Goal: Task Accomplishment & Management: Complete application form

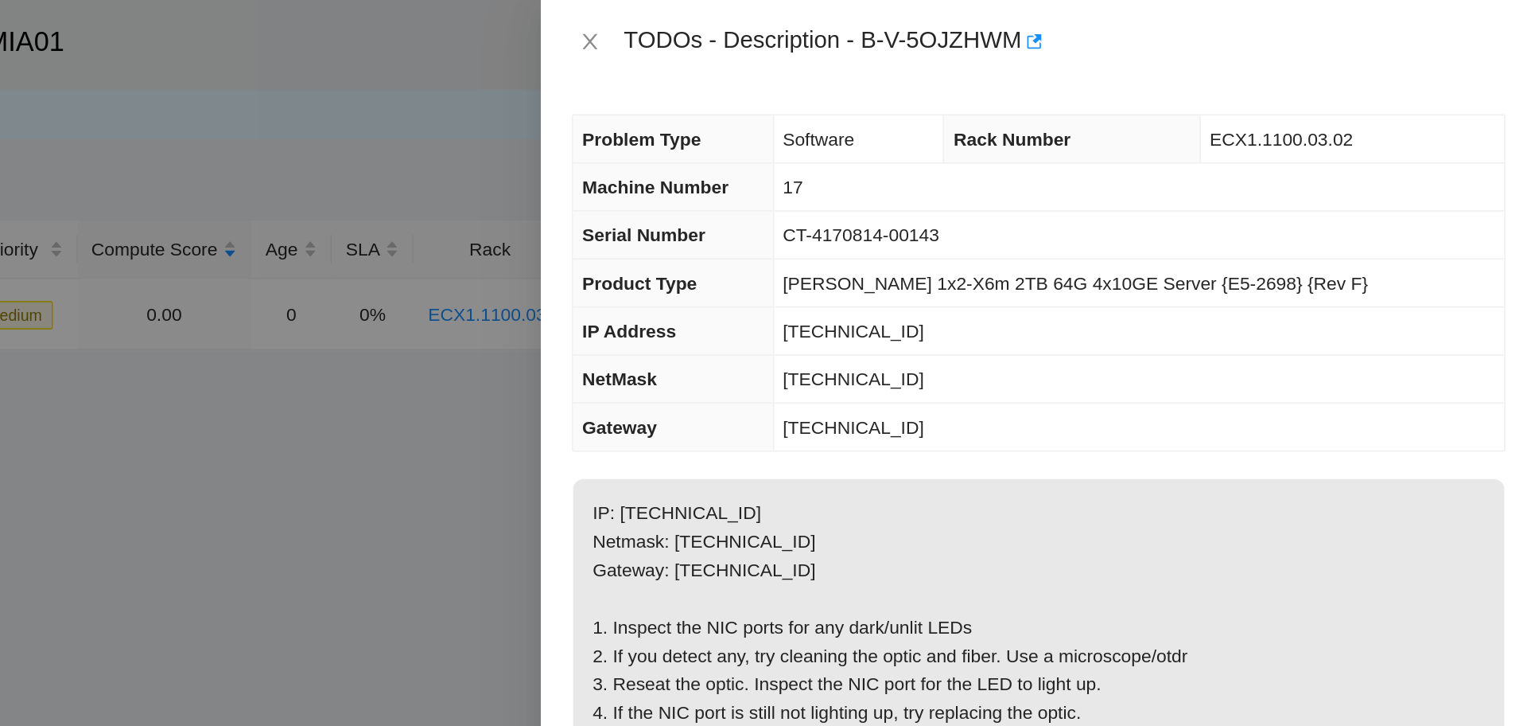
scroll to position [200, 0]
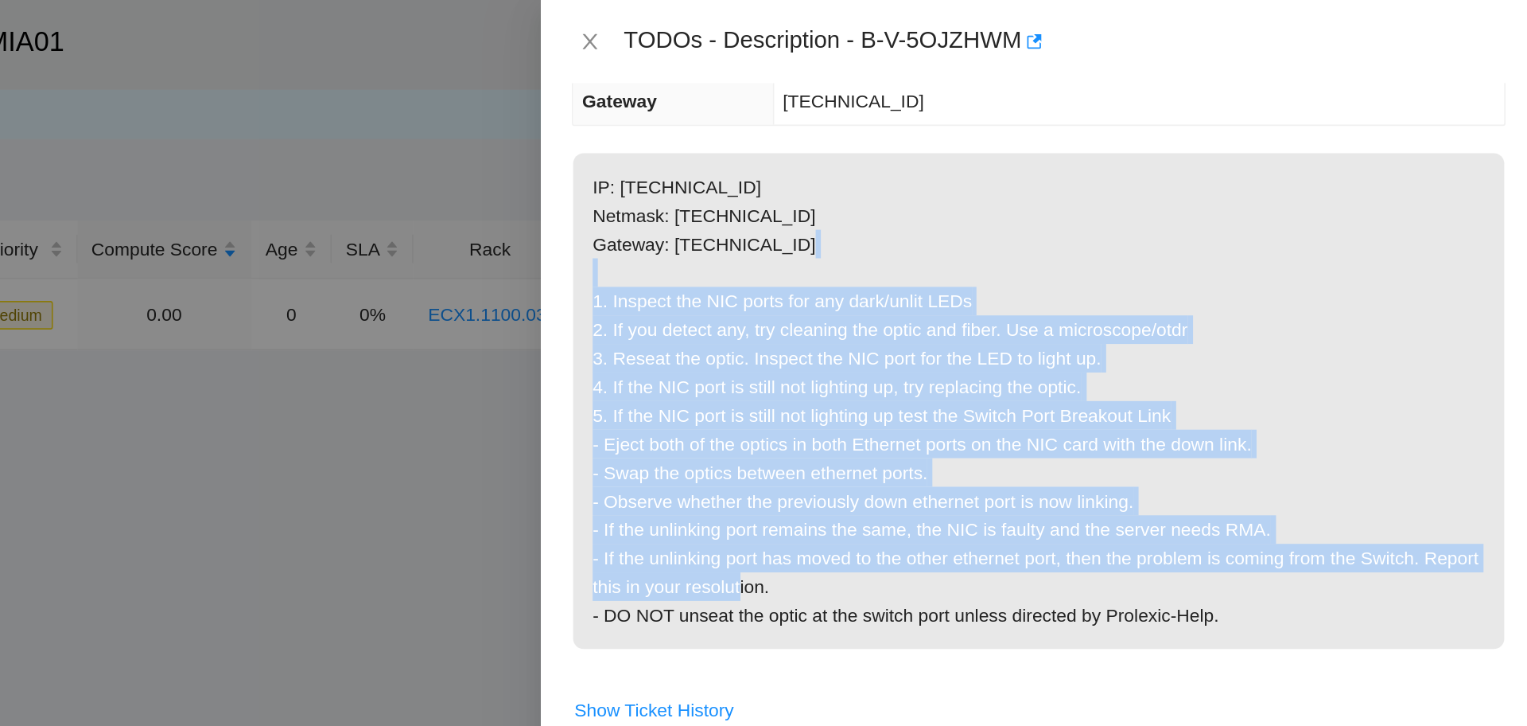
drag, startPoint x: 949, startPoint y: 183, endPoint x: 1217, endPoint y: 355, distance: 318.4
click at [1217, 355] on p "IP: 23.57.103.80 Netmask: 255.255.255.128 Gateway: 23.57.103.1 1. Inspect the N…" at bounding box center [1221, 246] width 571 height 304
copy p "1. Inspect the NIC ports for any dark/unlit LEDs 2. If you detect any, try clea…"
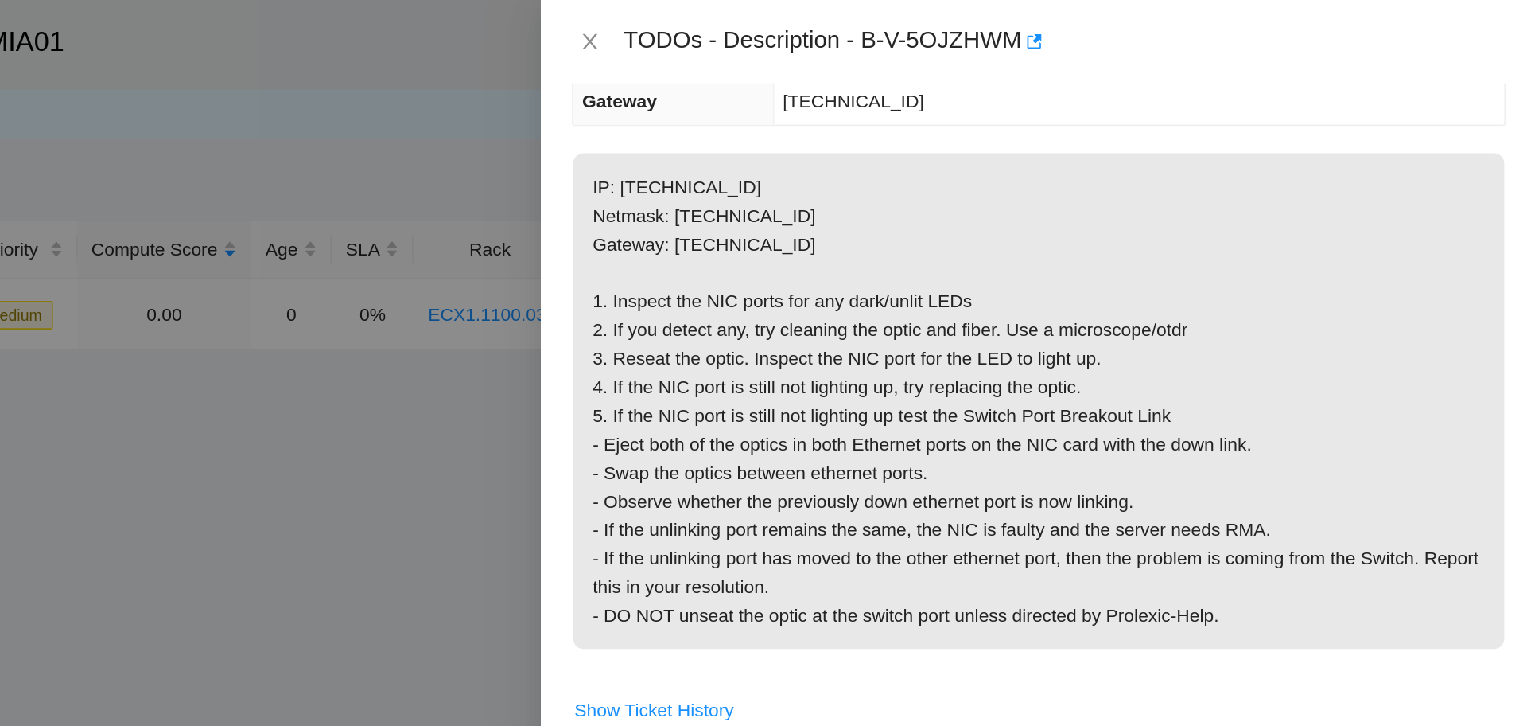
click at [1294, 99] on p "IP: 23.57.103.80 Netmask: 255.255.255.128 Gateway: 23.57.103.1 1. Inspect the N…" at bounding box center [1221, 246] width 571 height 304
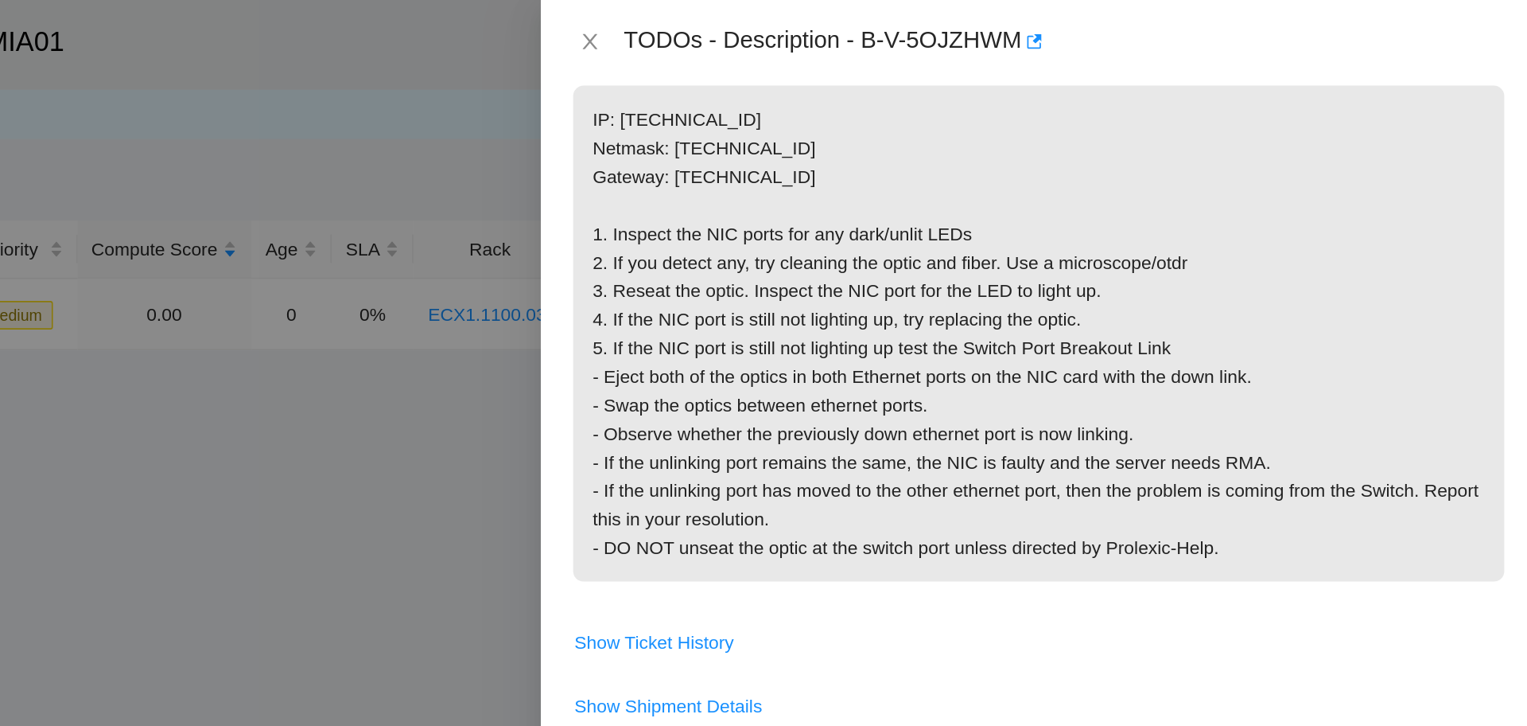
scroll to position [492, 0]
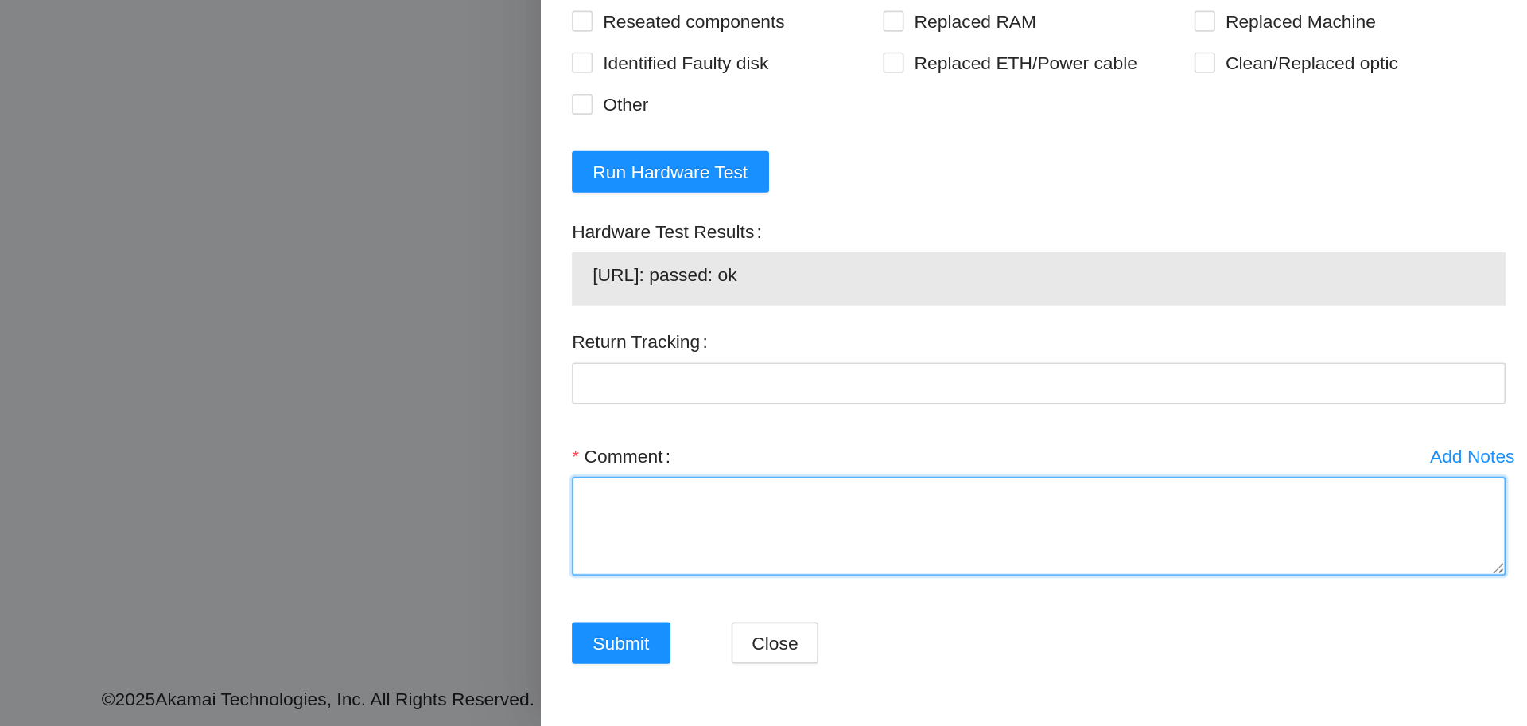
click at [1029, 612] on textarea "Comment" at bounding box center [1222, 603] width 573 height 60
paste textarea "Verified ticket is safe to work on YES NOCC Authorized: YES Located server conn…"
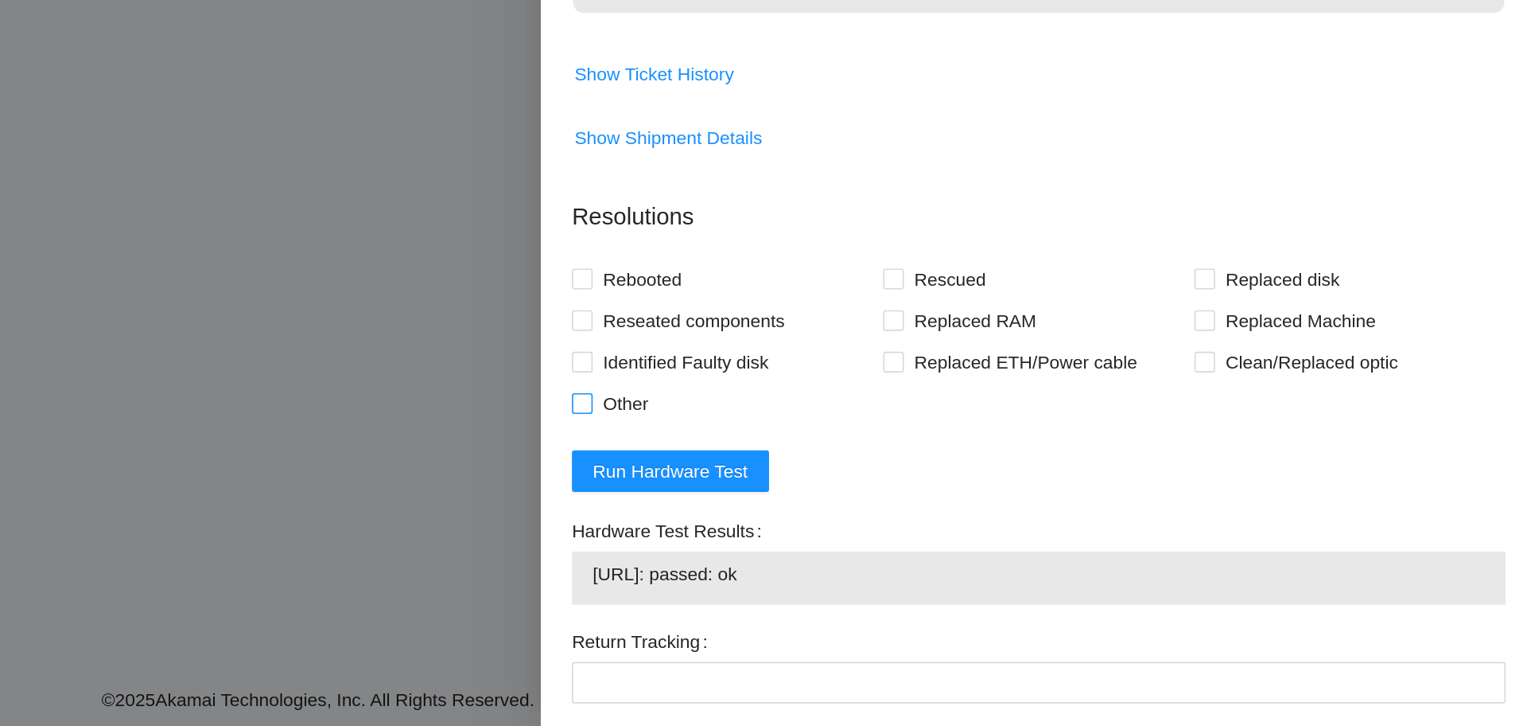
type textarea "Verified ticket is safe to work on YES NOCC Authorized: YES Located server conn…"
click at [960, 525] on span "Other" at bounding box center [968, 527] width 41 height 25
click at [947, 525] on input "Other" at bounding box center [941, 526] width 11 height 11
click at [956, 523] on span "Other" at bounding box center [968, 527] width 41 height 25
click at [947, 523] on input "Other" at bounding box center [941, 526] width 11 height 11
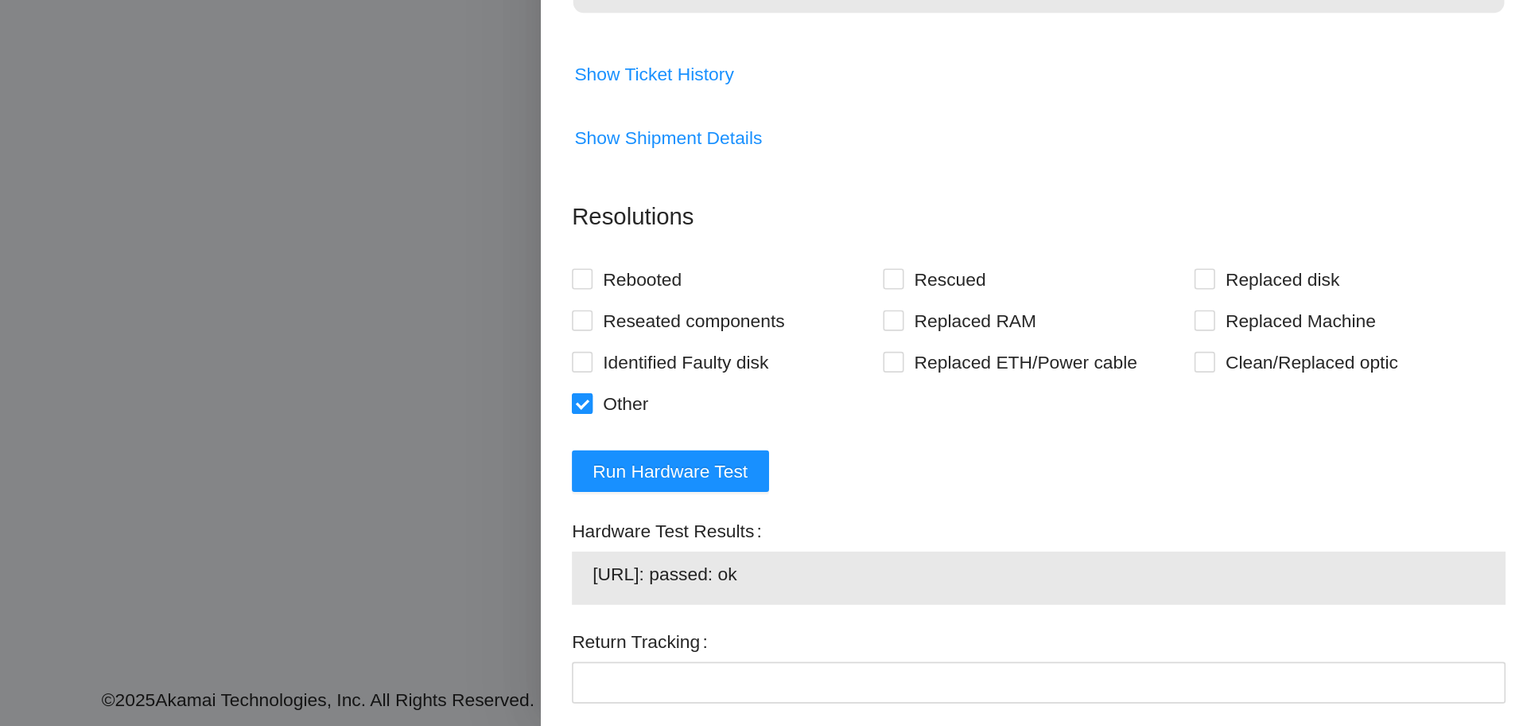
checkbox input "false"
click at [974, 453] on span "Rebooted" at bounding box center [978, 450] width 61 height 25
click at [947, 453] on input "Rebooted" at bounding box center [941, 450] width 11 height 11
click at [971, 448] on span "Rebooted" at bounding box center [978, 450] width 61 height 25
click at [947, 448] on input "Rebooted" at bounding box center [941, 450] width 11 height 11
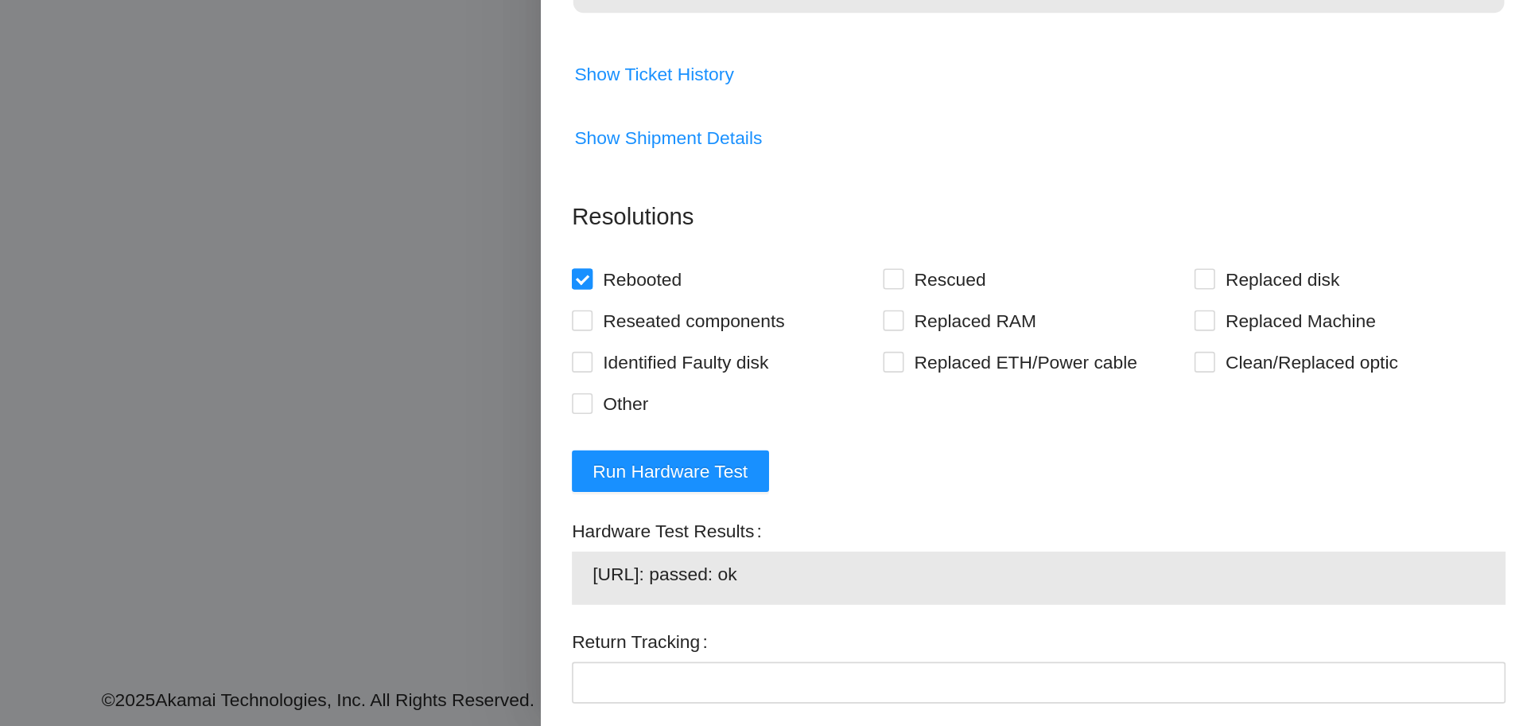
checkbox input "false"
click at [936, 531] on input "Other" at bounding box center [941, 526] width 11 height 11
checkbox input "true"
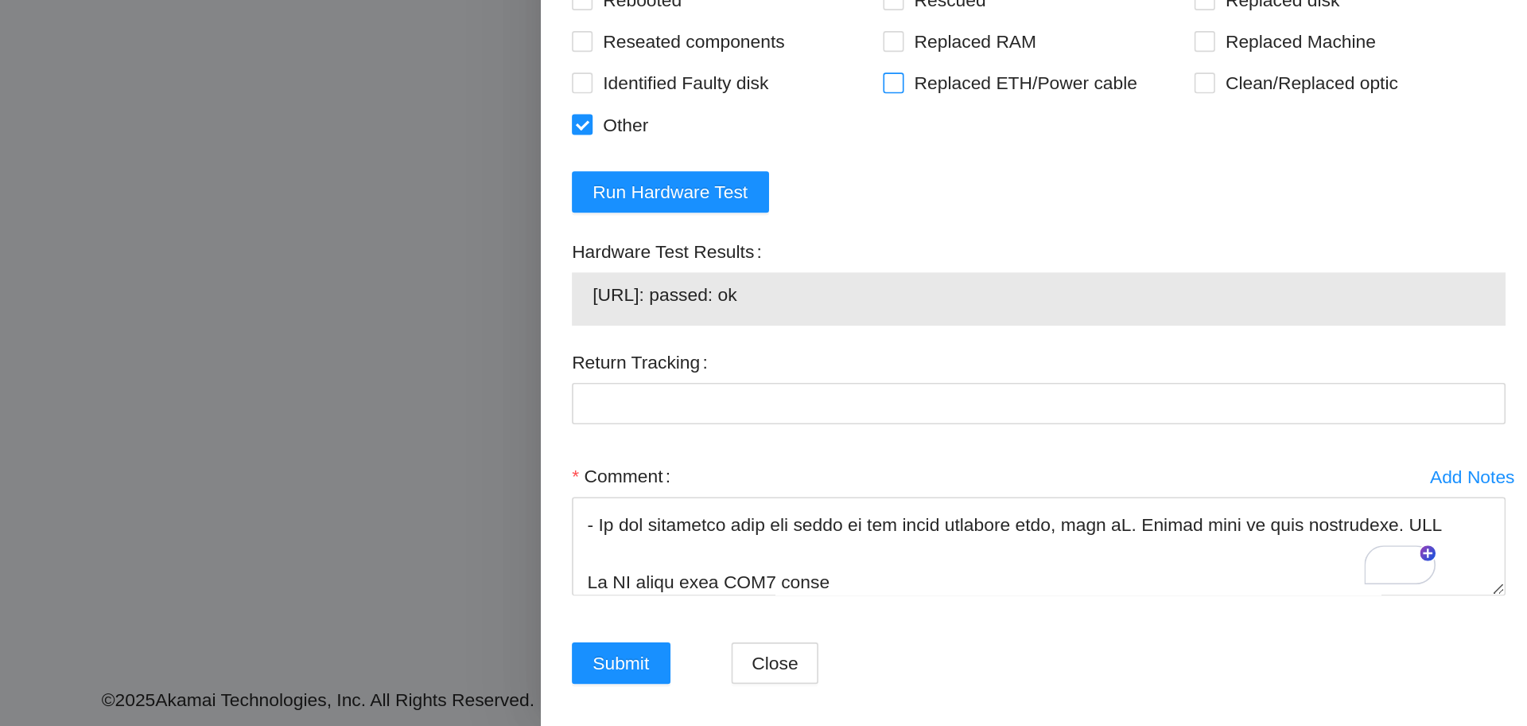
scroll to position [492, 0]
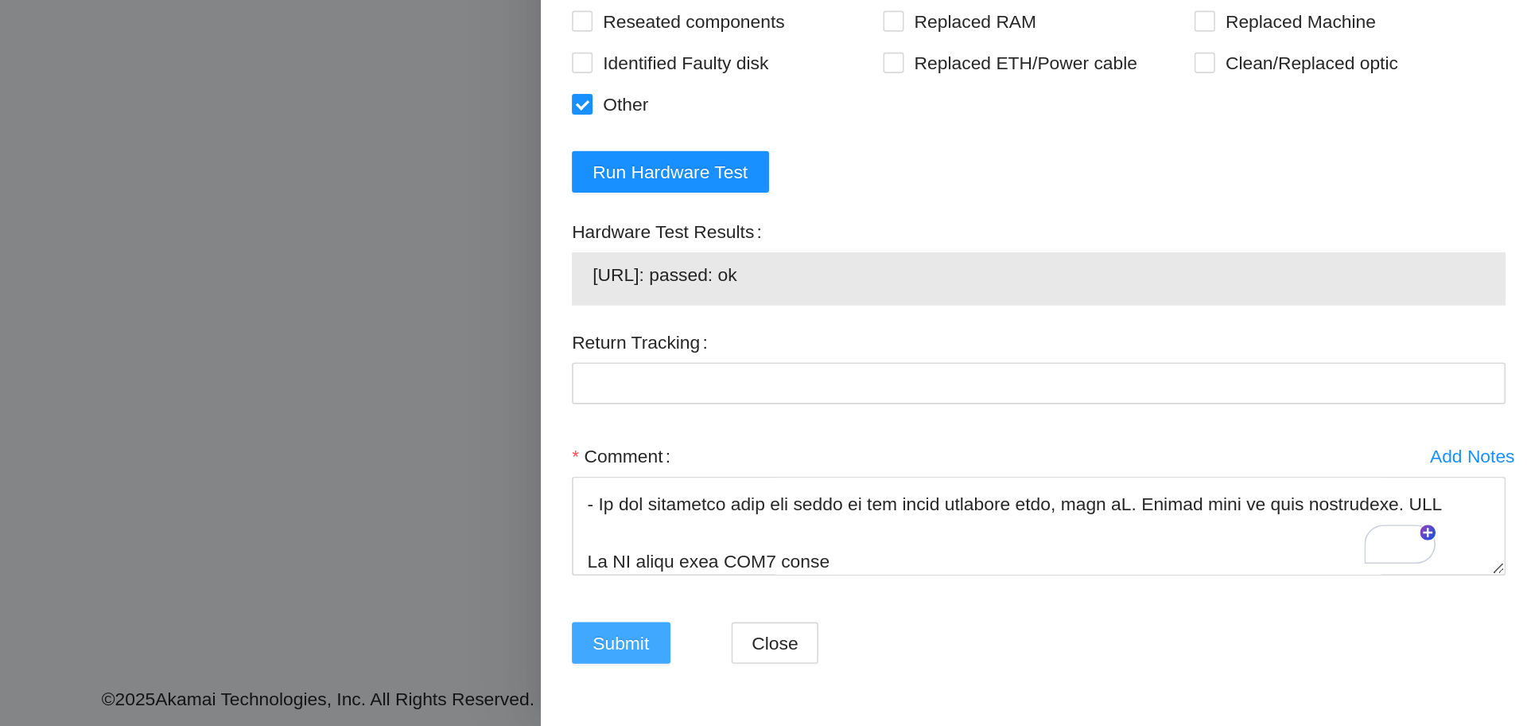
click at [979, 666] on span "Submit" at bounding box center [965, 675] width 35 height 18
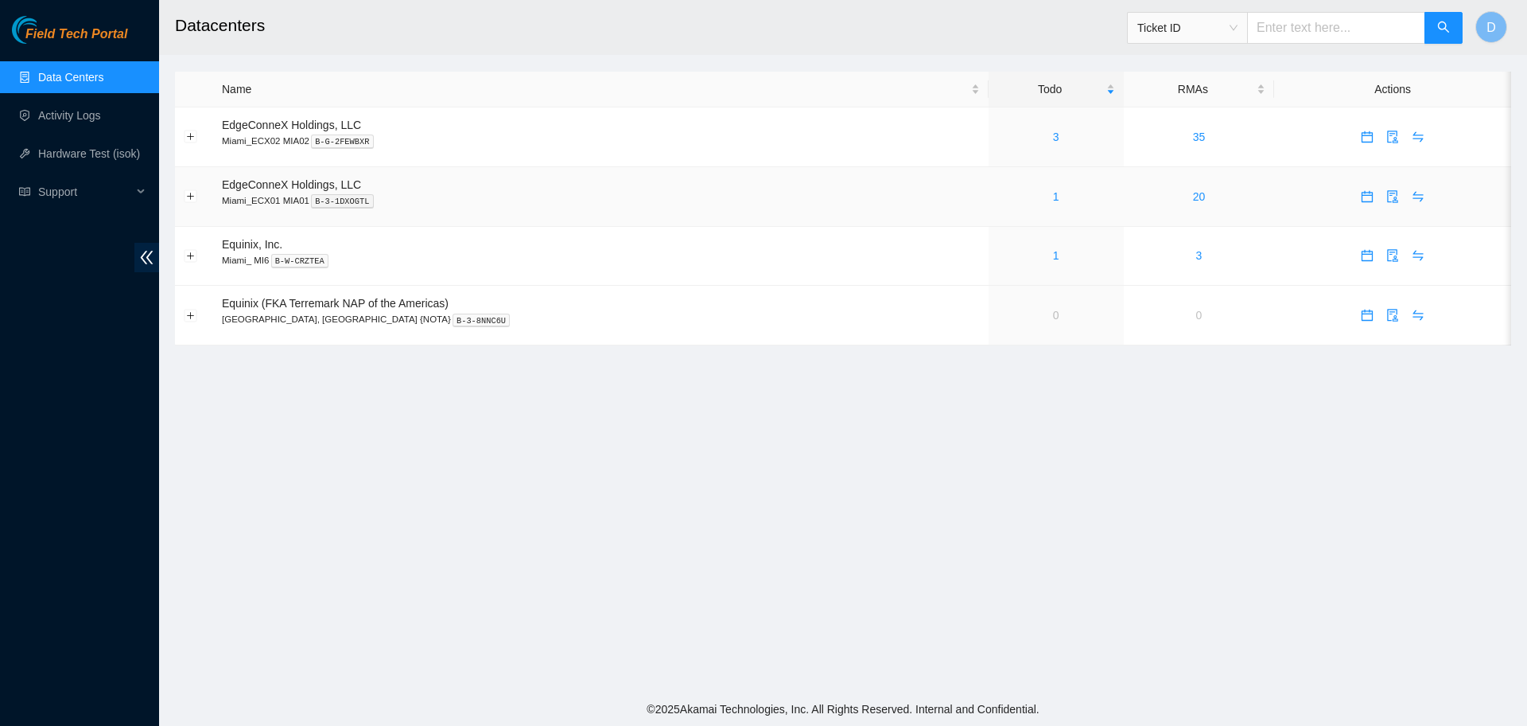
click at [1002, 185] on td "1" at bounding box center [1056, 197] width 135 height 60
click at [1053, 197] on link "1" at bounding box center [1056, 196] width 6 height 13
click at [1003, 200] on div "1" at bounding box center [1057, 197] width 118 height 18
click at [1003, 143] on div "3" at bounding box center [1057, 137] width 118 height 18
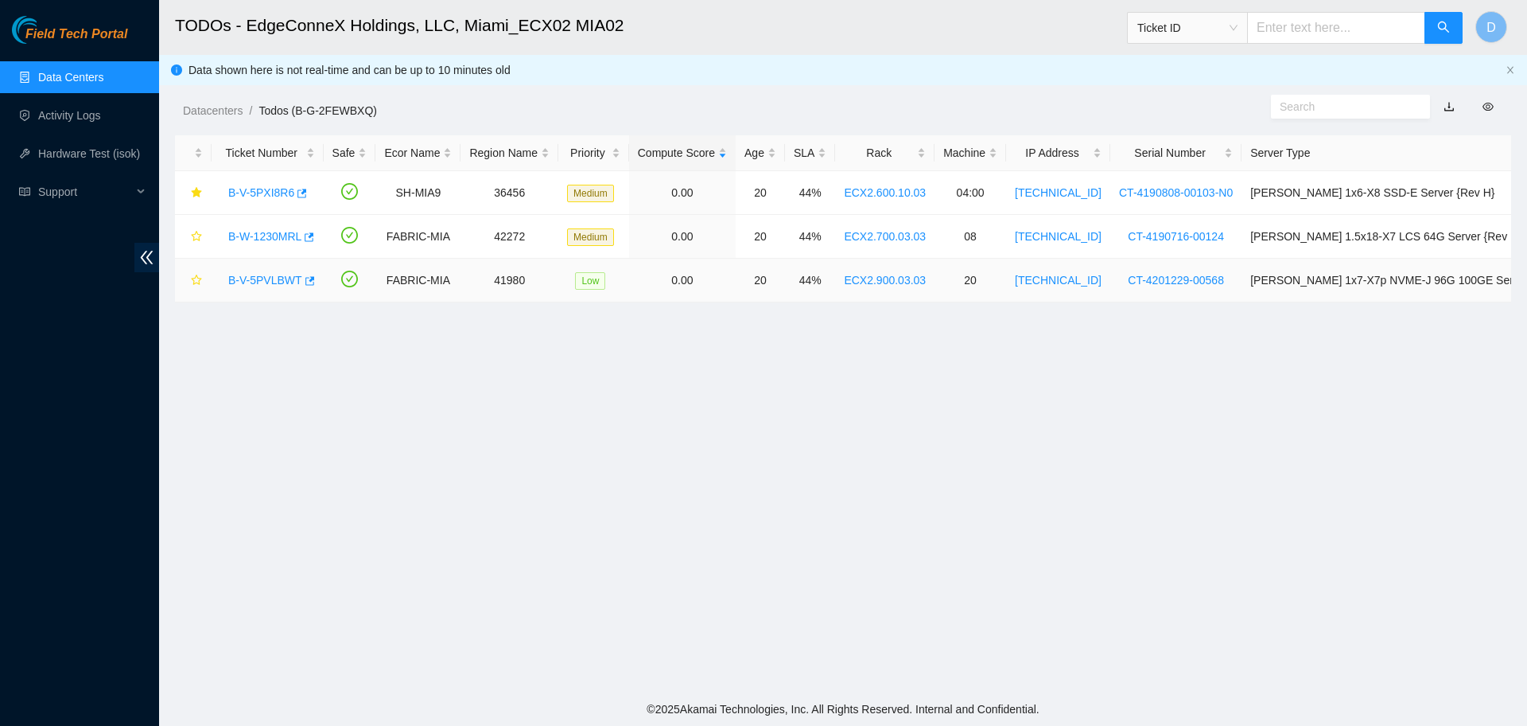
click at [282, 280] on link "B-V-5PVLBWT" at bounding box center [265, 280] width 74 height 13
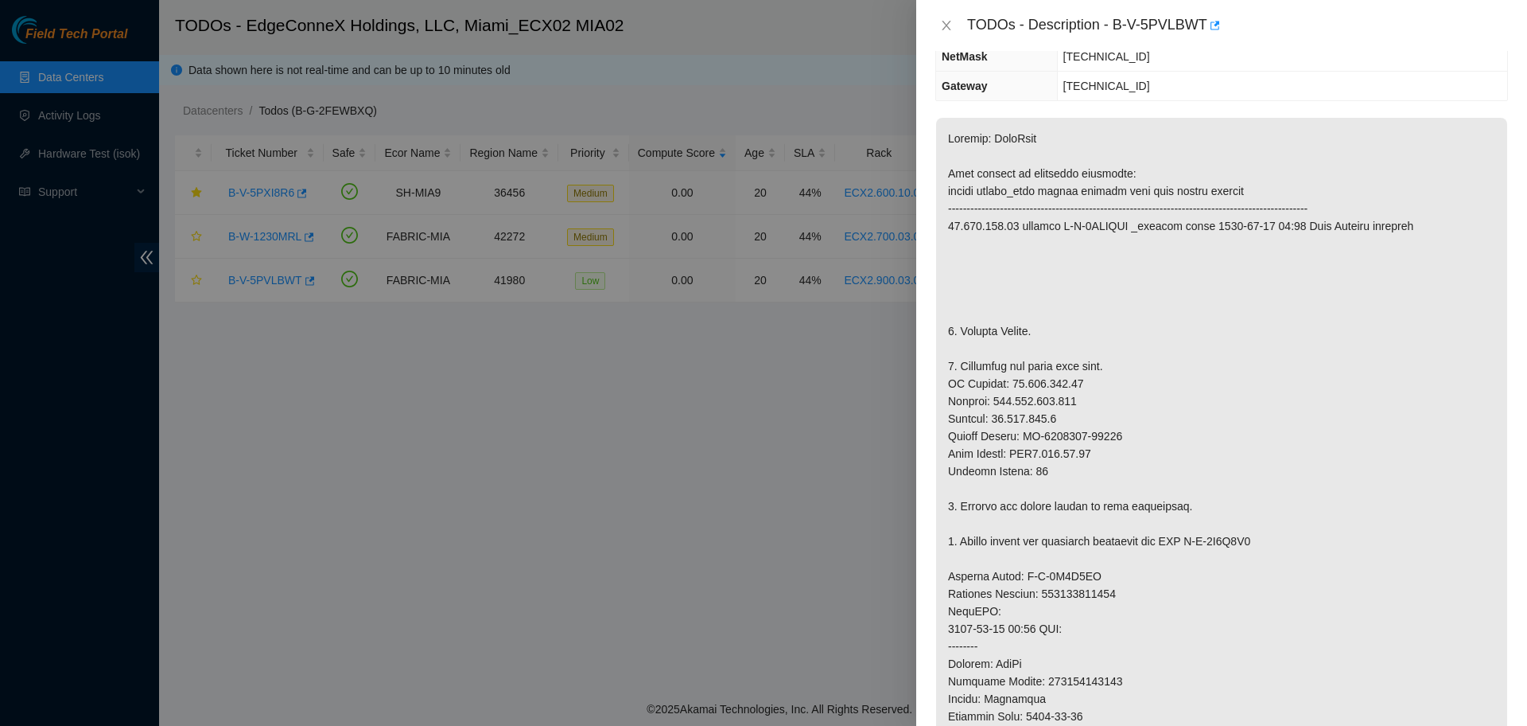
scroll to position [497, 0]
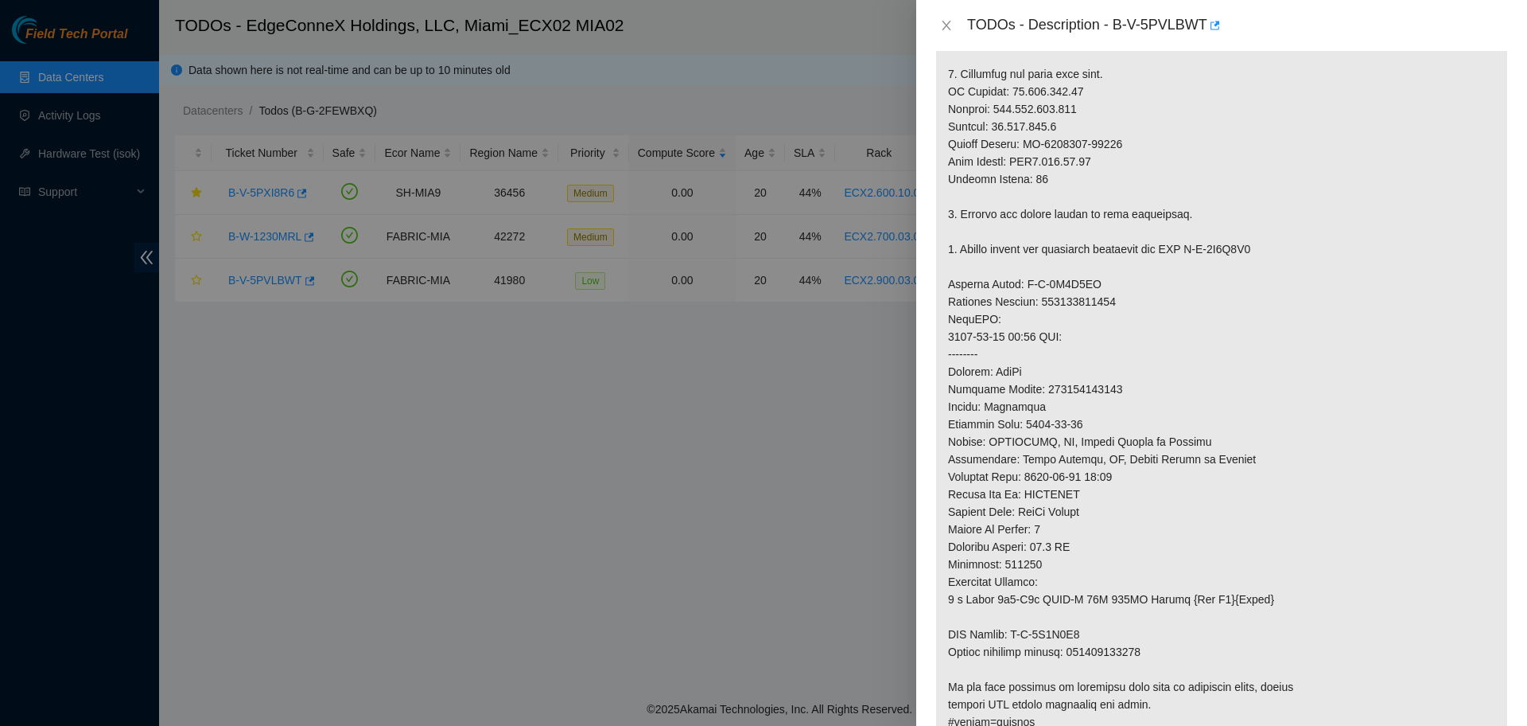
click at [948, 15] on div "TODOs - Description - B-V-5PVLBWT" at bounding box center [1222, 25] width 573 height 25
click at [949, 24] on icon "close" at bounding box center [946, 25] width 13 height 13
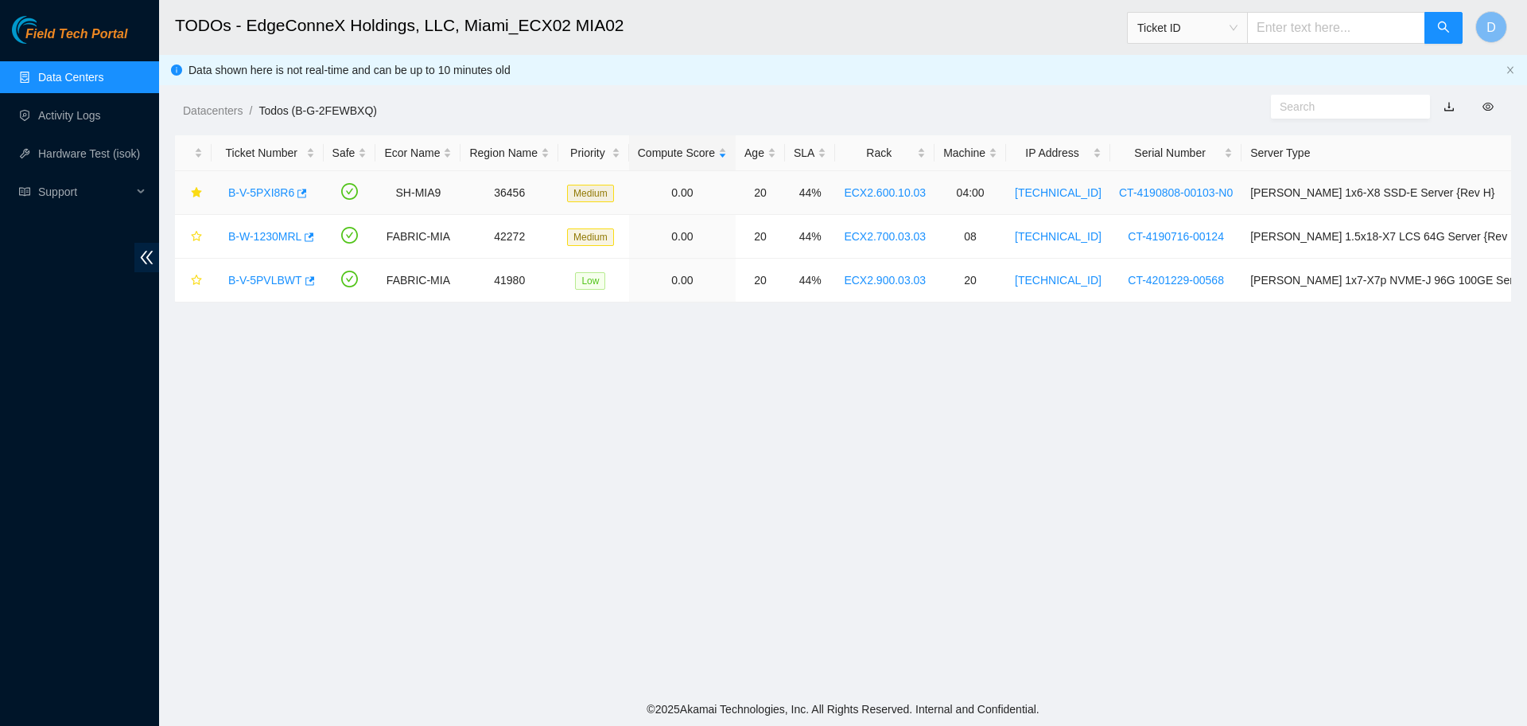
scroll to position [348, 0]
click at [250, 197] on link "B-V-5PXI8R6" at bounding box center [261, 192] width 66 height 13
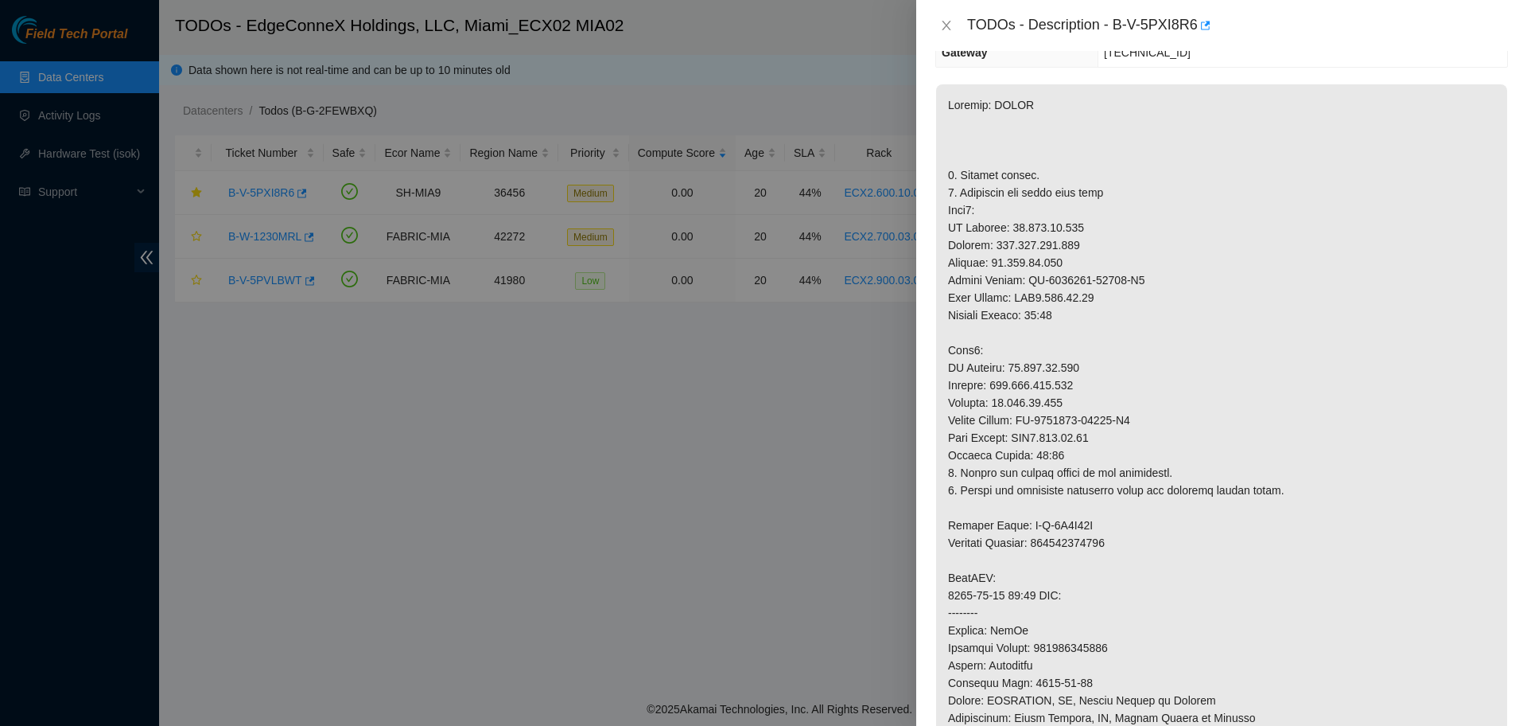
scroll to position [0, 0]
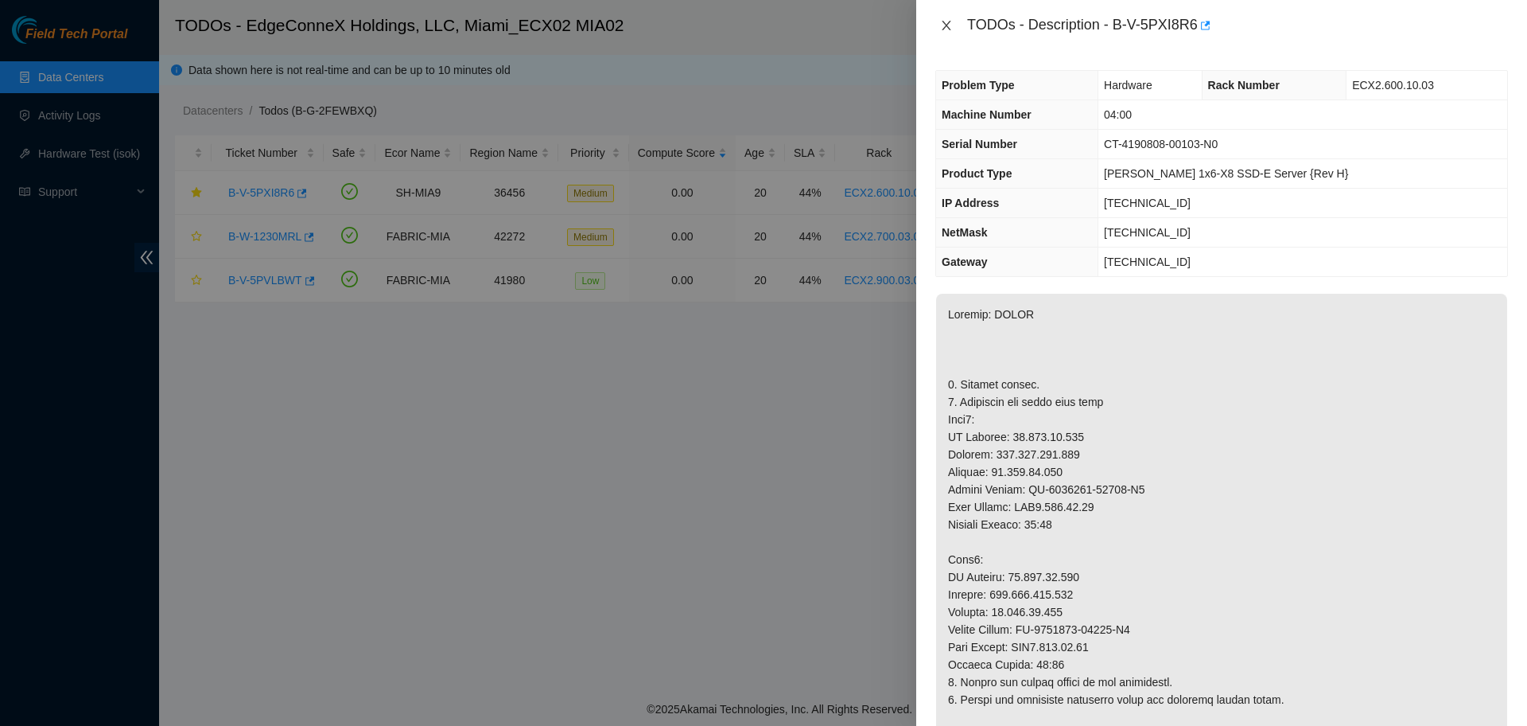
click at [941, 19] on icon "close" at bounding box center [946, 25] width 13 height 13
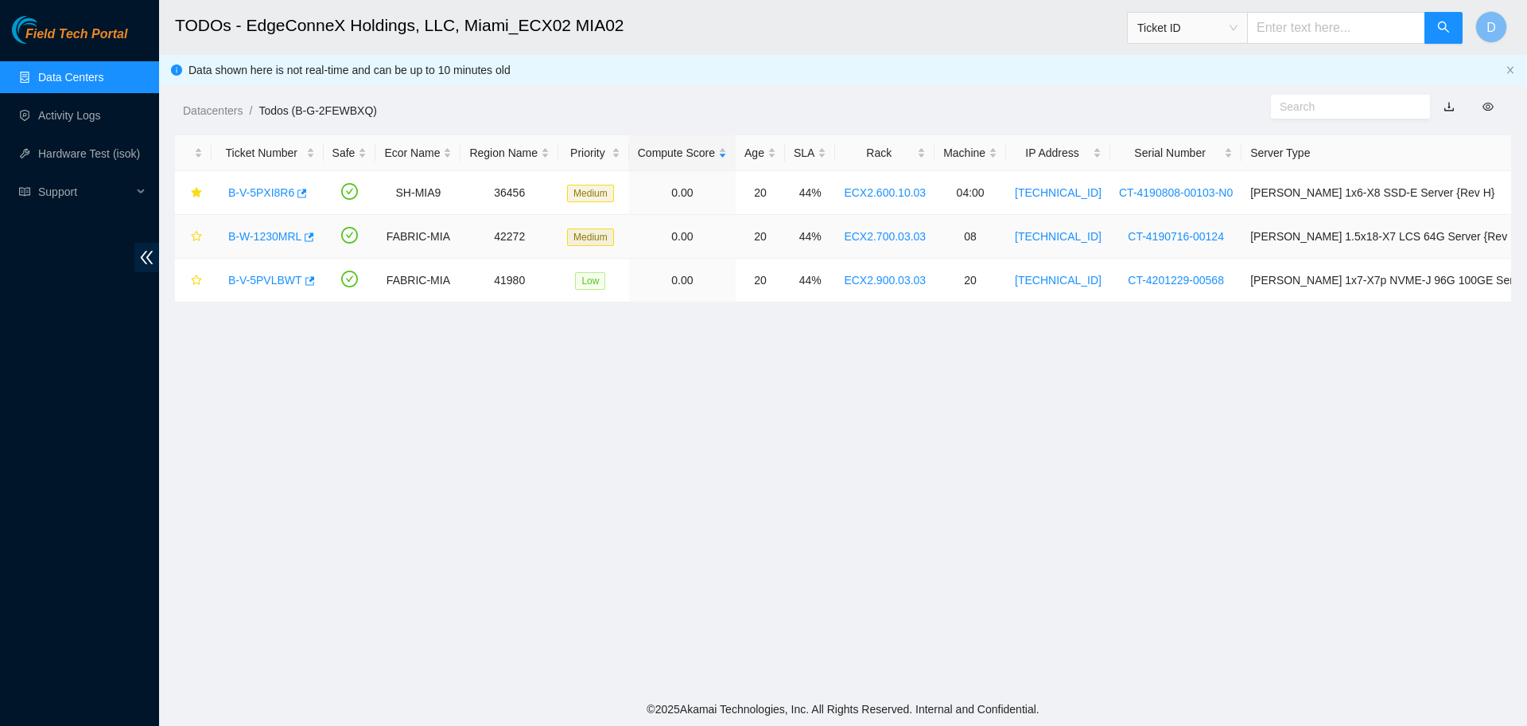
click at [254, 225] on div "B-W-1230MRL" at bounding box center [267, 236] width 95 height 25
click at [254, 232] on link "B-W-1230MRL" at bounding box center [264, 236] width 73 height 13
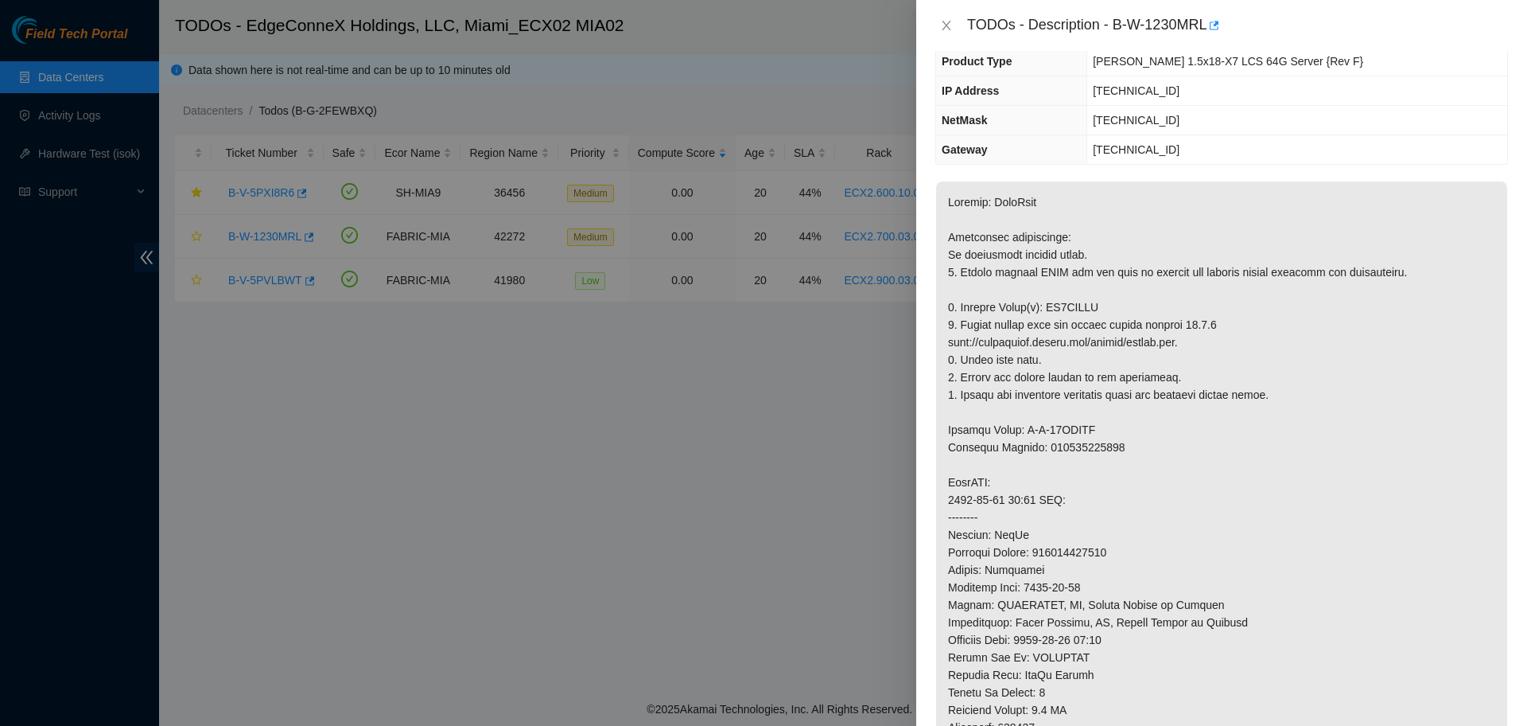
scroll to position [199, 0]
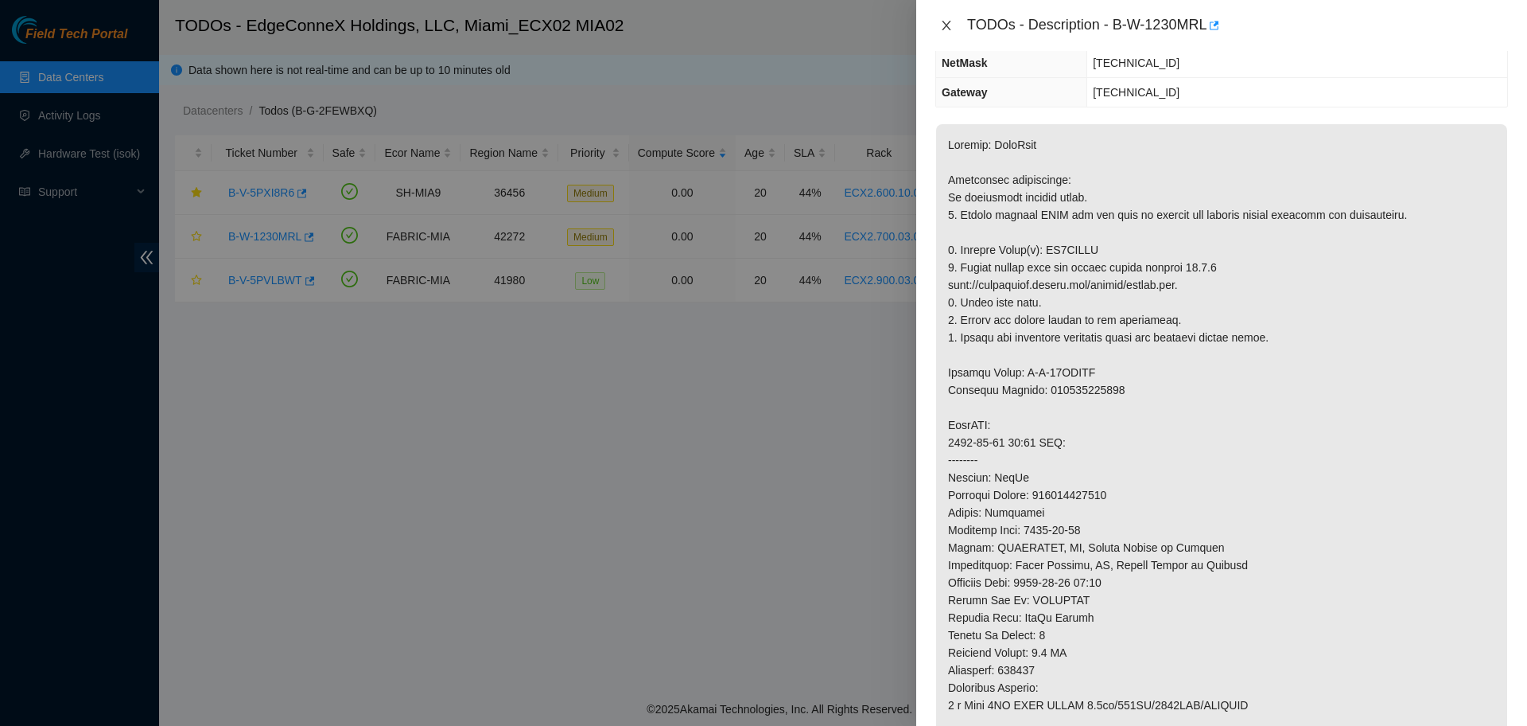
click at [946, 29] on icon "close" at bounding box center [946, 25] width 13 height 13
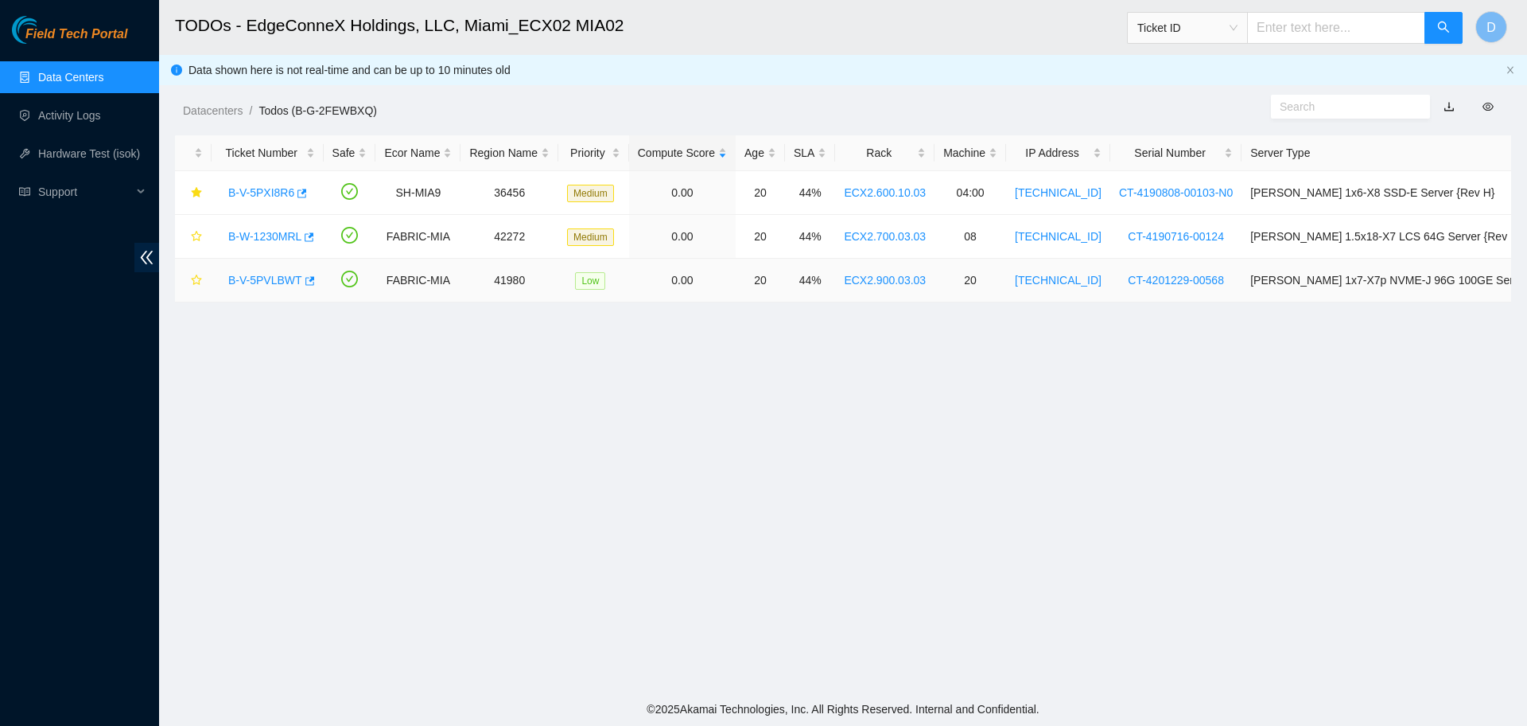
click at [268, 279] on link "B-V-5PVLBWT" at bounding box center [265, 280] width 74 height 13
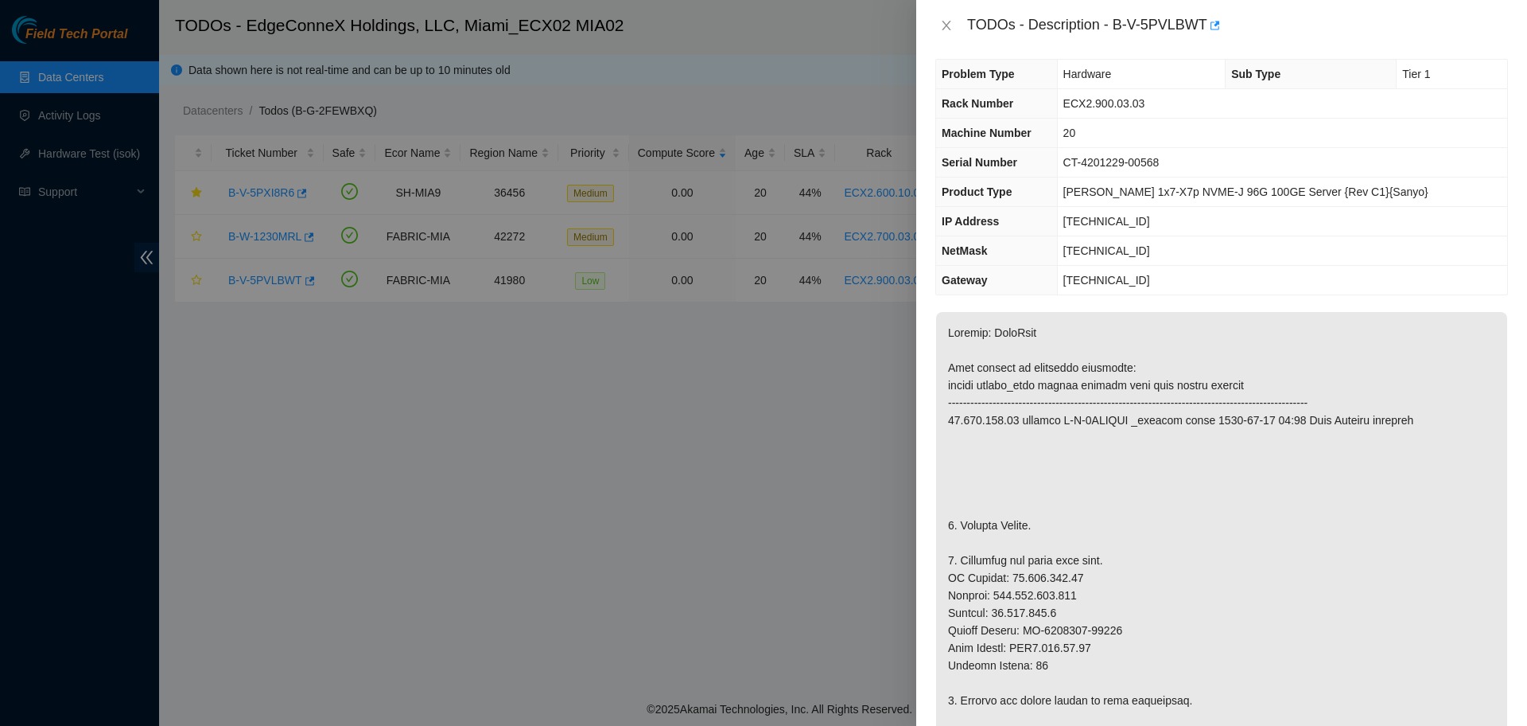
scroll to position [0, 0]
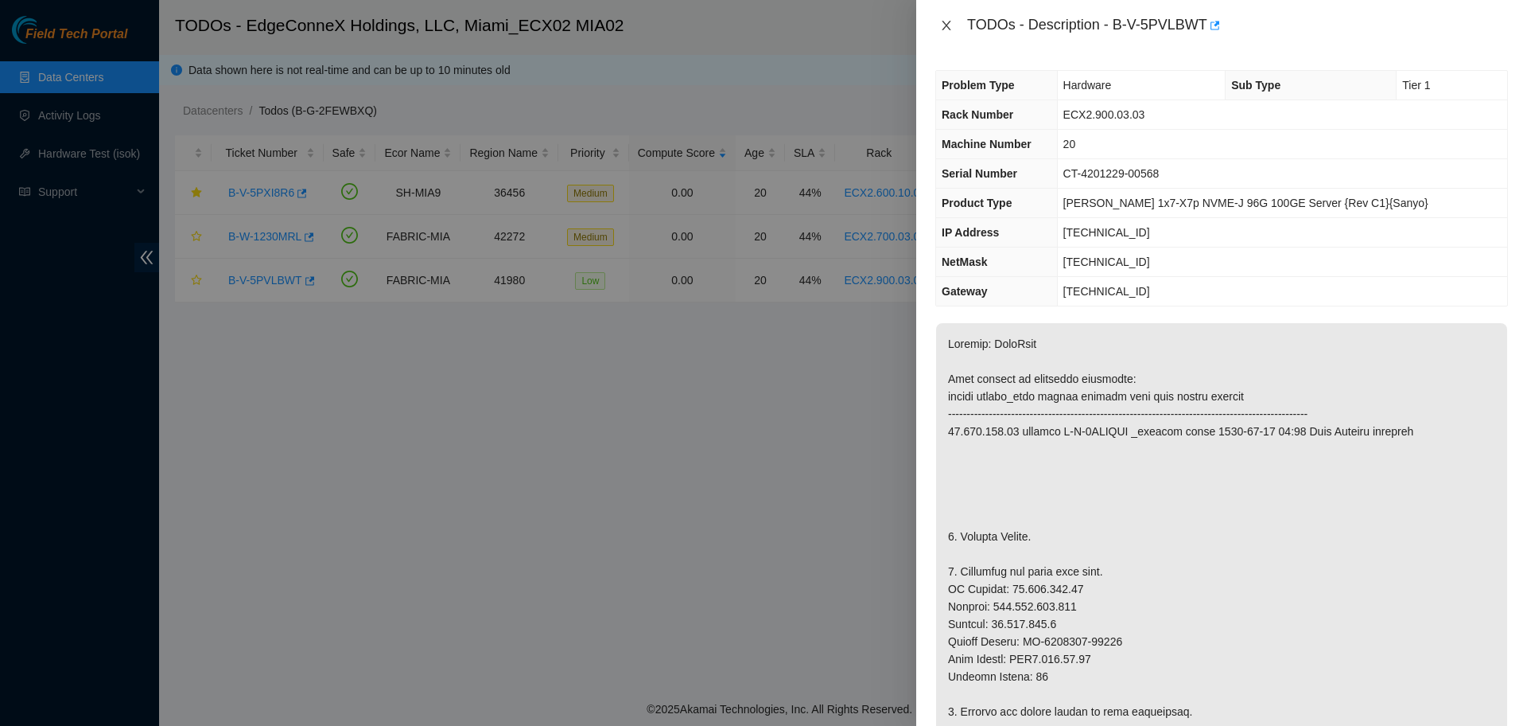
click at [937, 20] on button "Close" at bounding box center [947, 25] width 22 height 15
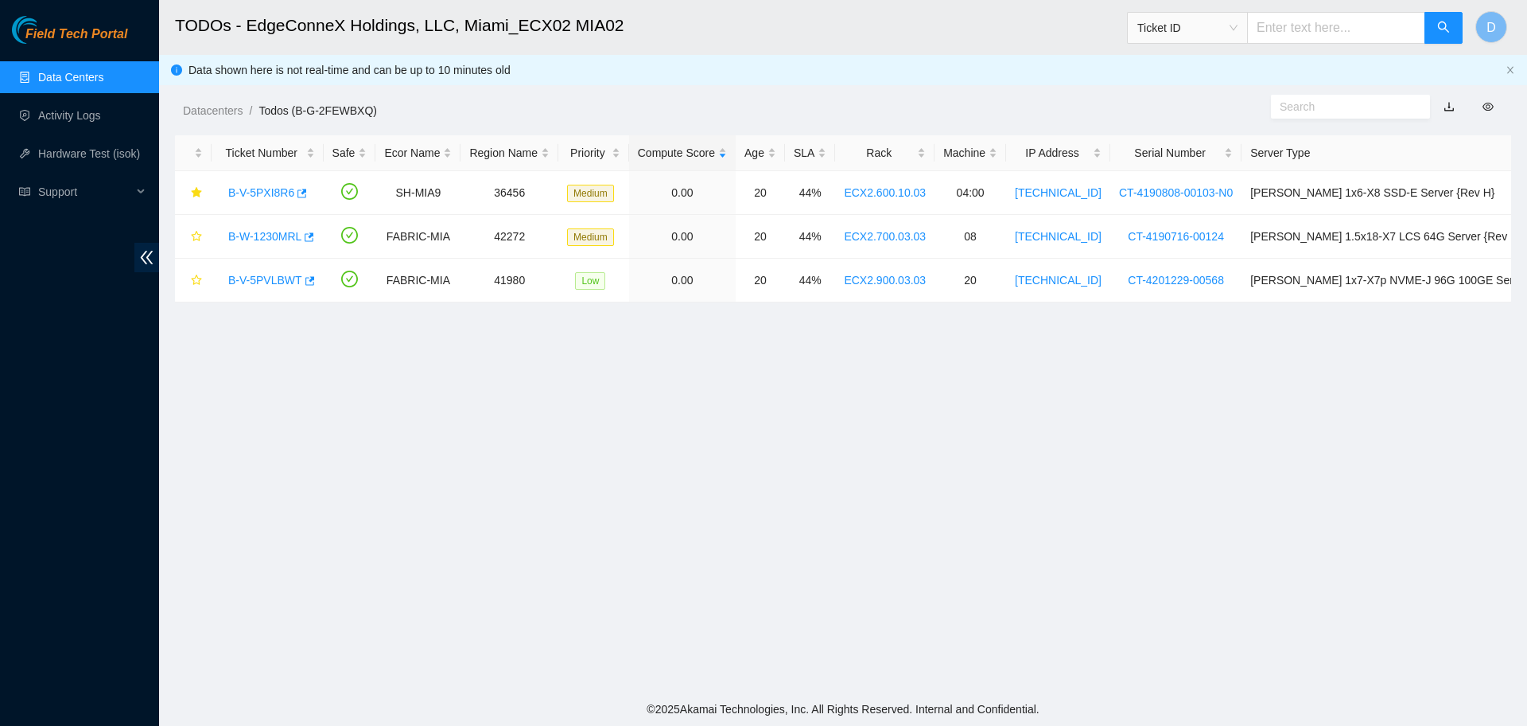
click at [74, 75] on link "Data Centers" at bounding box center [70, 77] width 65 height 13
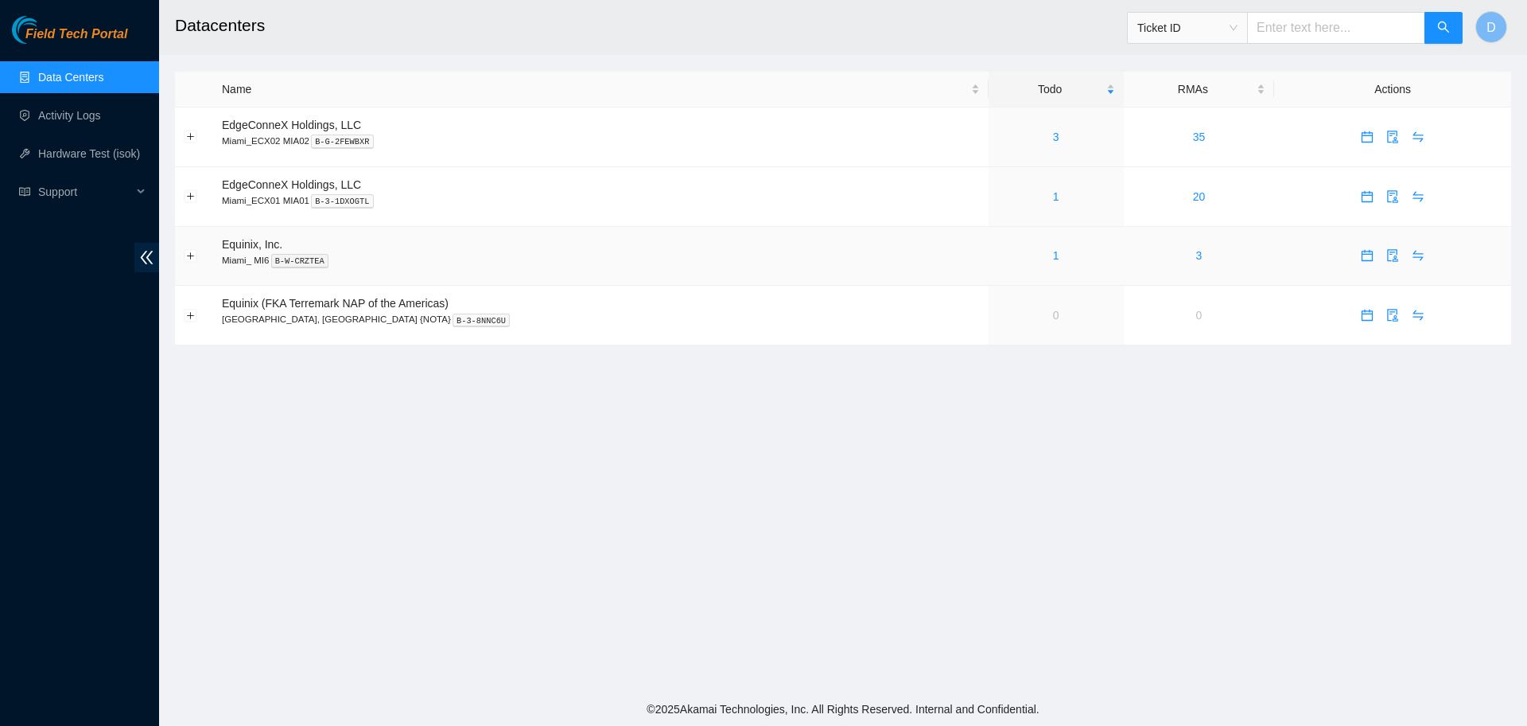
click at [1023, 259] on div "1" at bounding box center [1057, 256] width 118 height 18
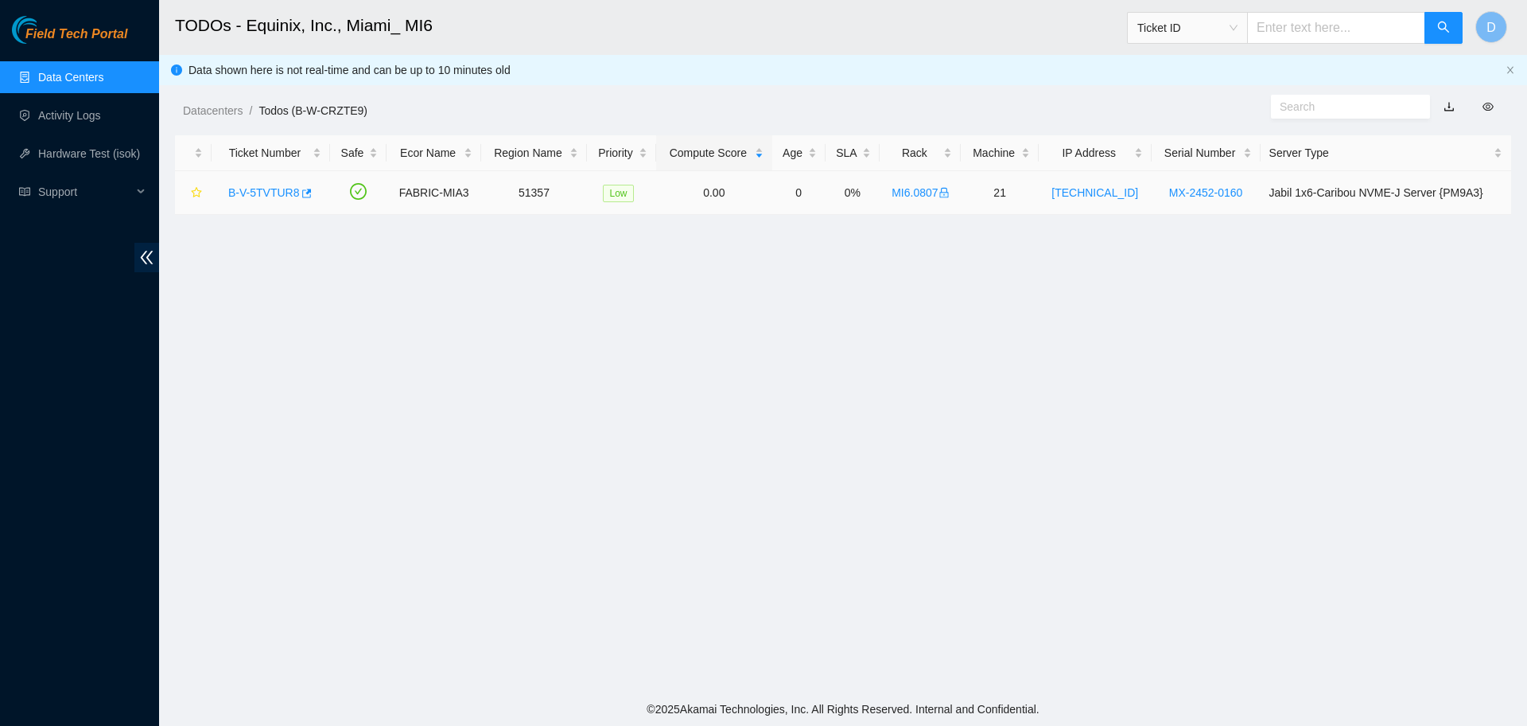
click at [263, 193] on link "B-V-5TVTUR8" at bounding box center [263, 192] width 71 height 13
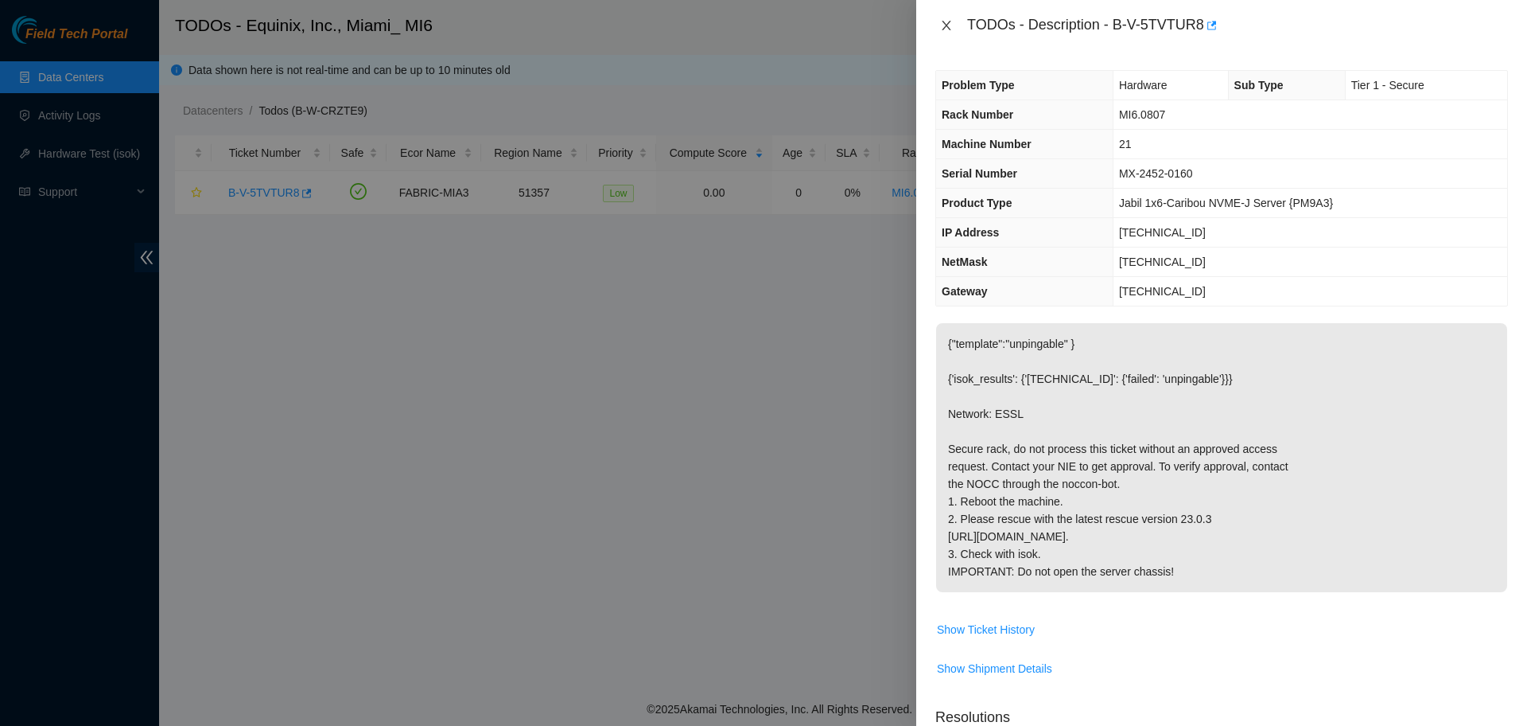
click at [939, 25] on button "Close" at bounding box center [947, 25] width 22 height 15
